Goal: Task Accomplishment & Management: Complete application form

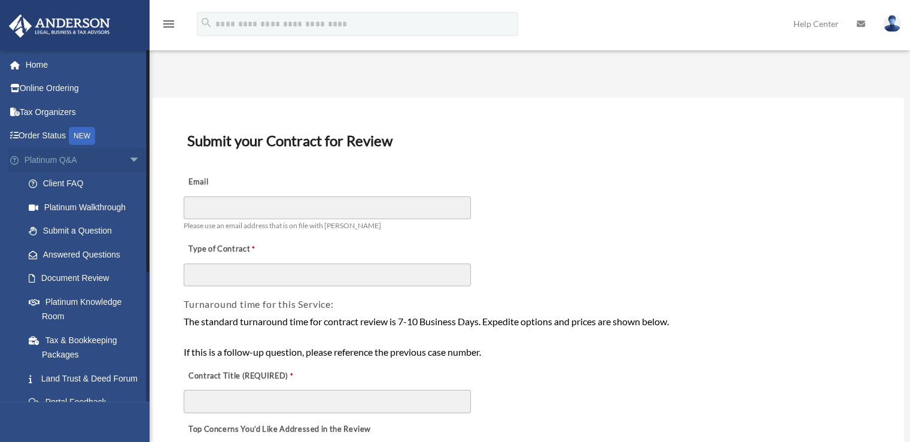
click at [129, 161] on span "arrow_drop_down" at bounding box center [141, 160] width 24 height 25
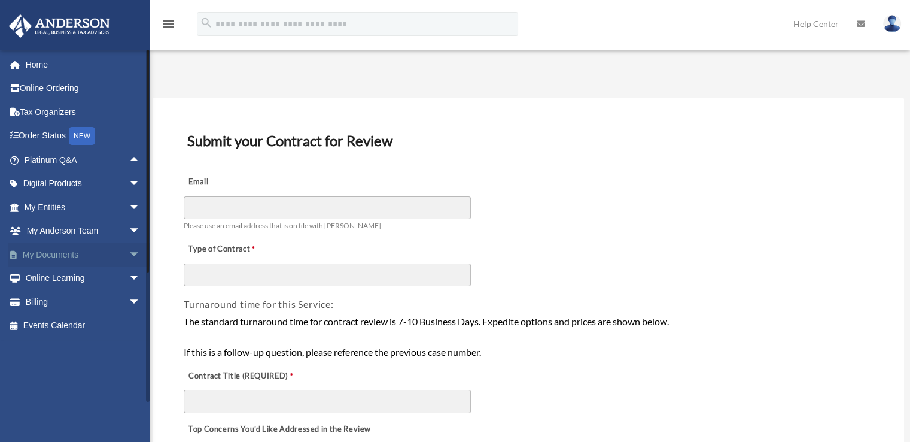
click at [129, 251] on span "arrow_drop_down" at bounding box center [141, 254] width 24 height 25
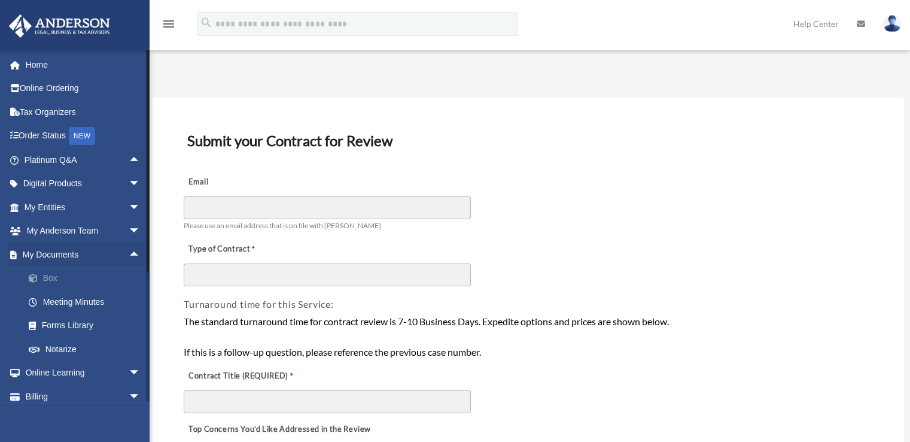
click at [50, 276] on link "Box" at bounding box center [88, 278] width 142 height 24
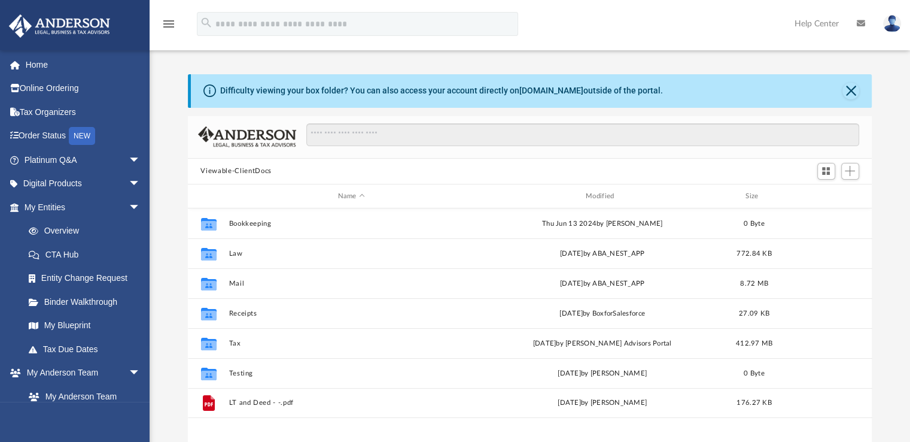
scroll to position [263, 675]
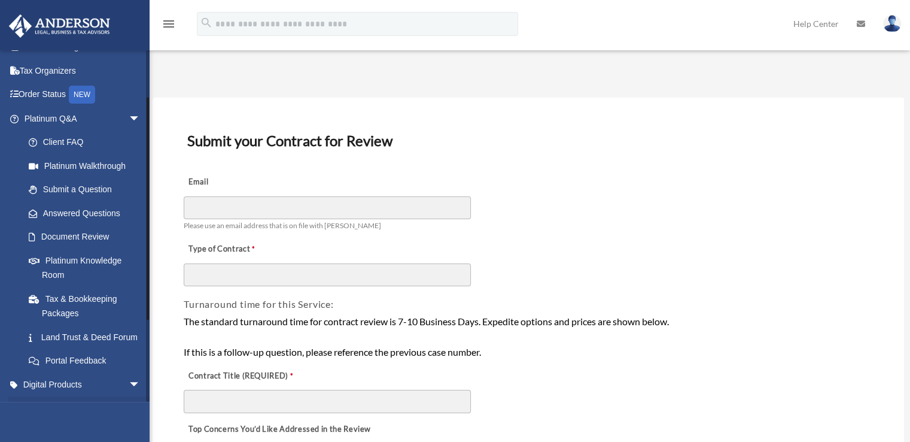
scroll to position [194, 0]
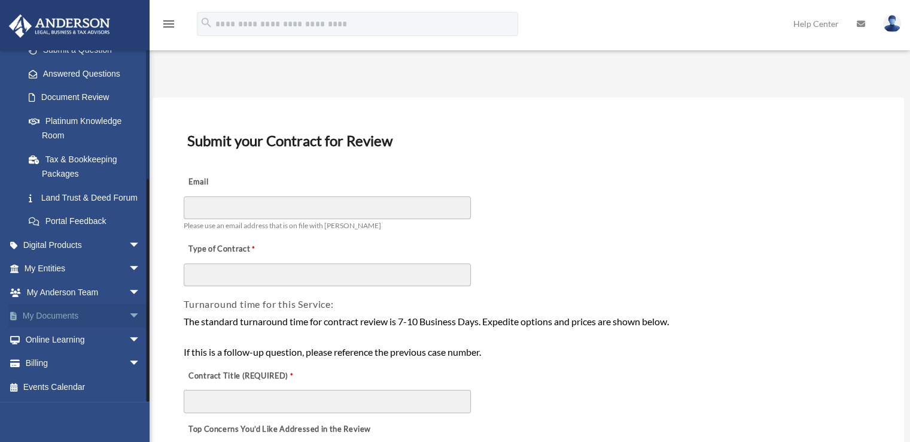
click at [129, 321] on span "arrow_drop_down" at bounding box center [141, 316] width 24 height 25
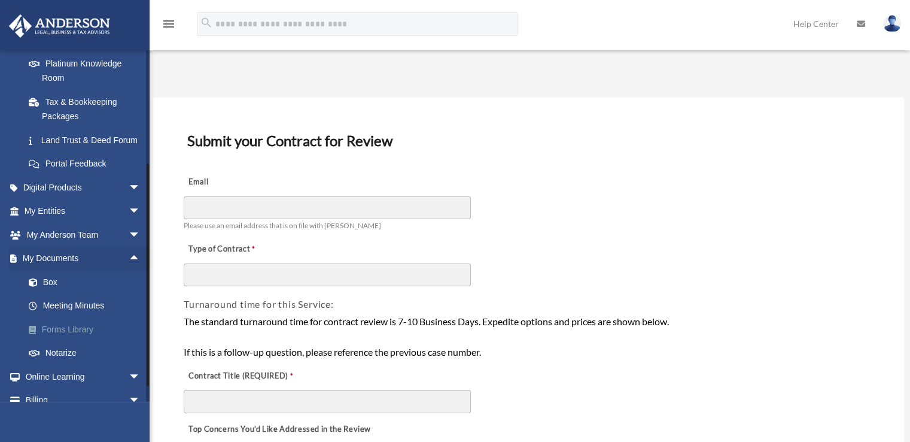
scroll to position [254, 0]
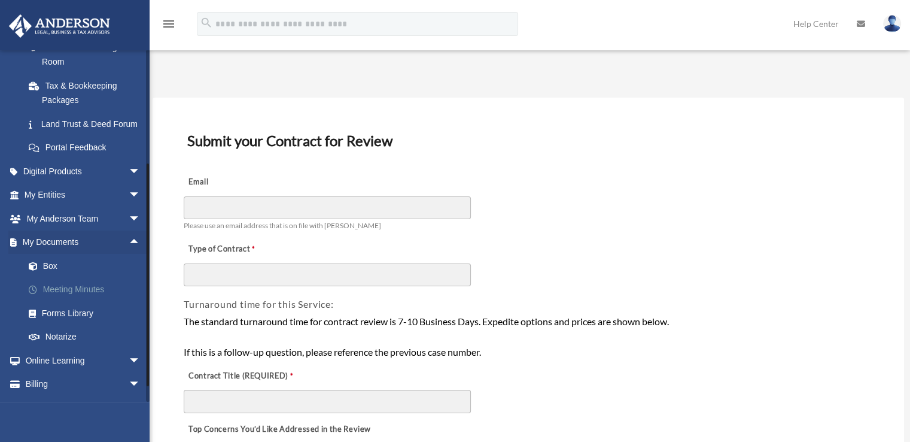
click at [80, 302] on link "Meeting Minutes" at bounding box center [88, 290] width 142 height 24
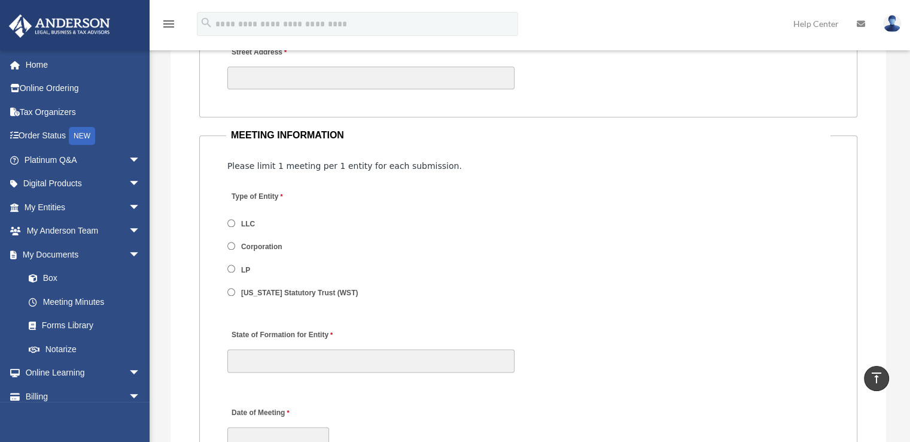
scroll to position [1197, 0]
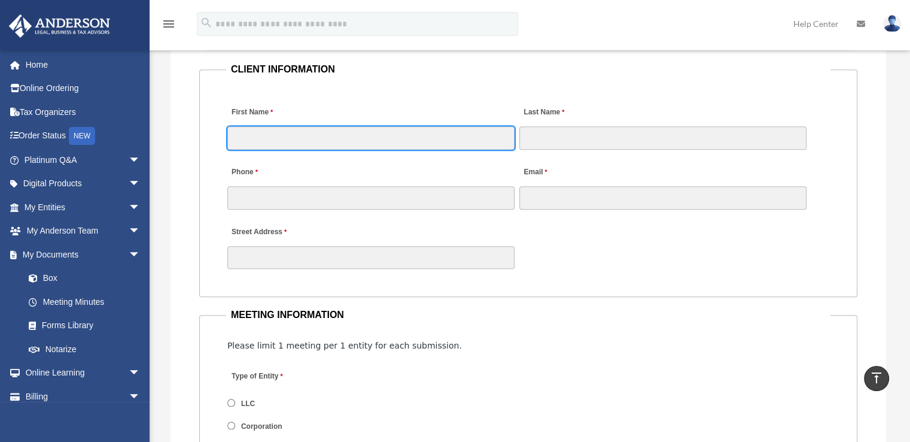
click at [294, 141] on input "First Name" at bounding box center [370, 137] width 287 height 23
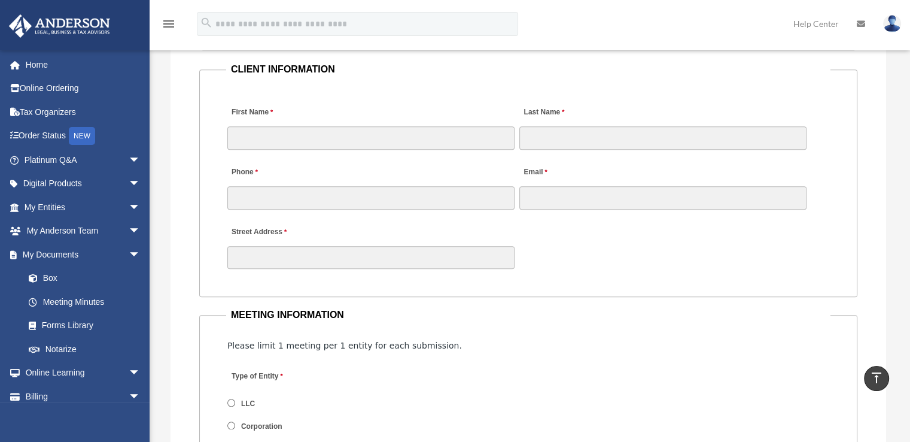
click at [296, 166] on div "Phone" at bounding box center [371, 184] width 290 height 53
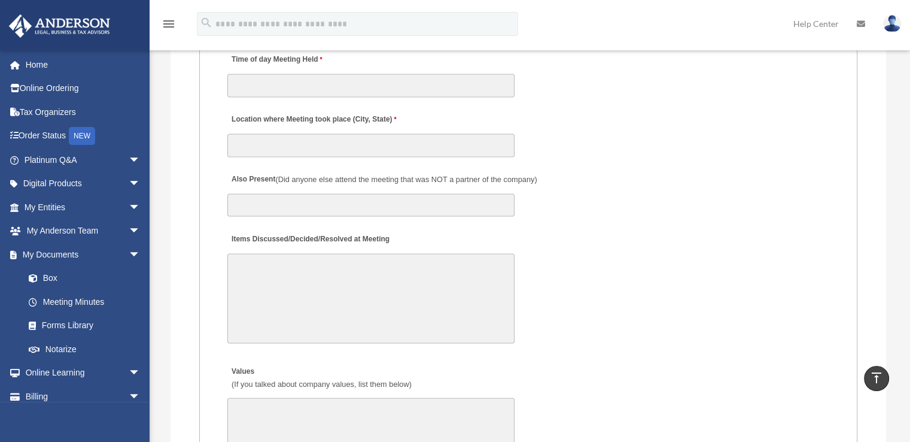
scroll to position [1795, 0]
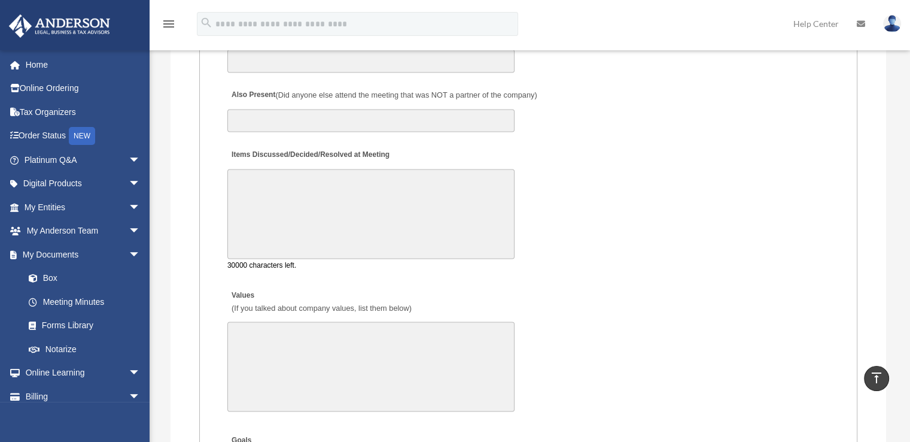
click at [321, 206] on textarea "Items Discussed/Decided/Resolved at Meeting" at bounding box center [370, 214] width 287 height 90
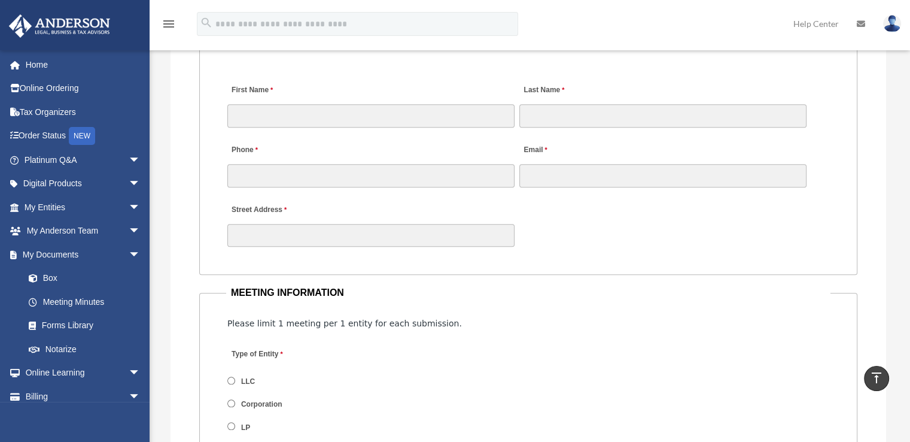
scroll to position [1017, 0]
